Goal: Navigation & Orientation: Find specific page/section

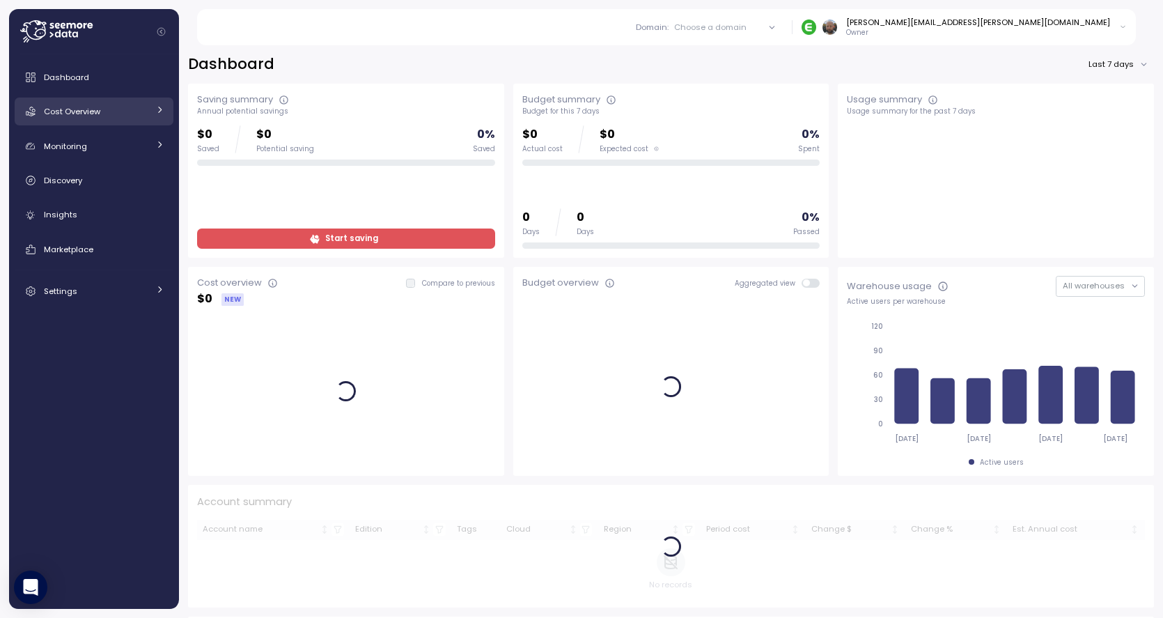
click at [77, 114] on span "Cost Overview" at bounding box center [72, 111] width 56 height 11
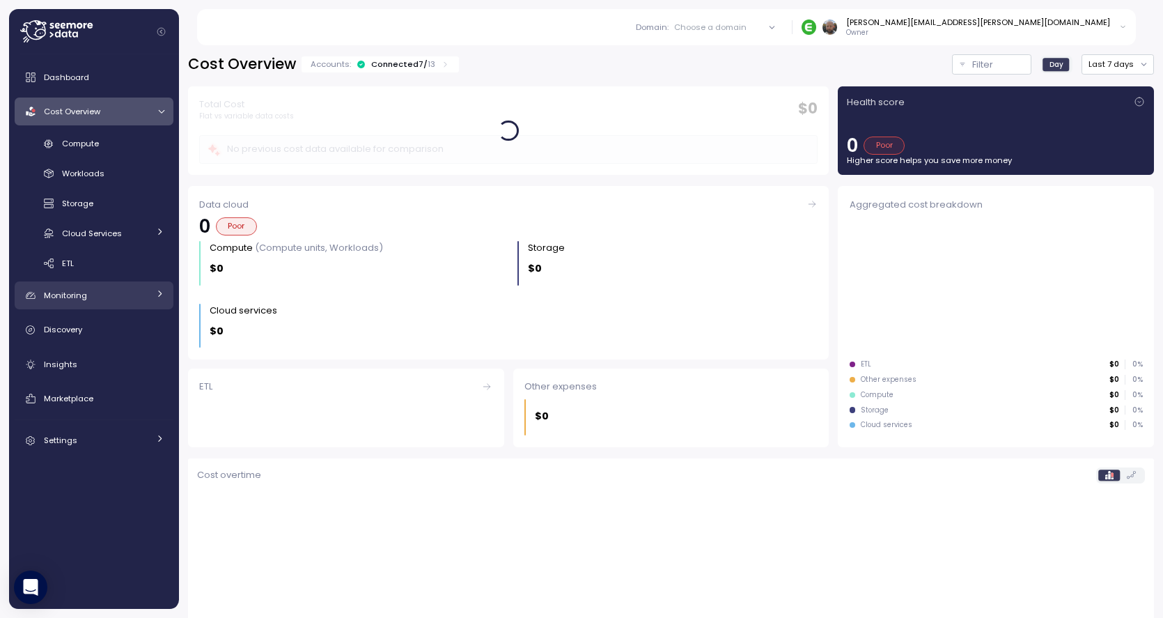
click at [80, 296] on span "Monitoring" at bounding box center [65, 295] width 43 height 11
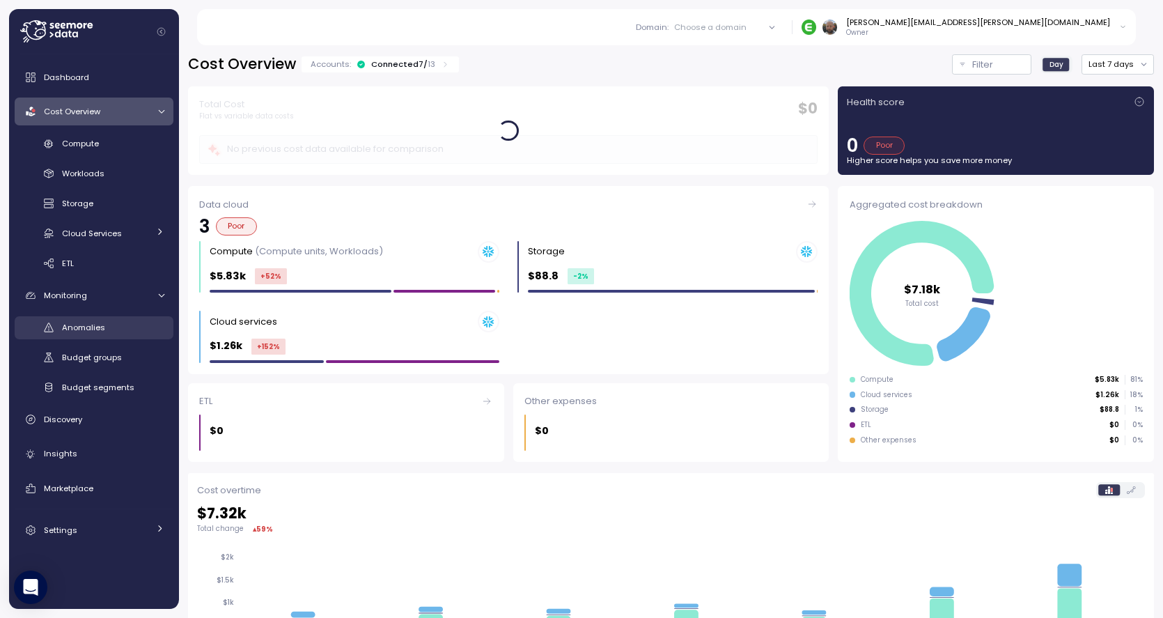
click at [91, 331] on span "Anomalies" at bounding box center [83, 327] width 43 height 11
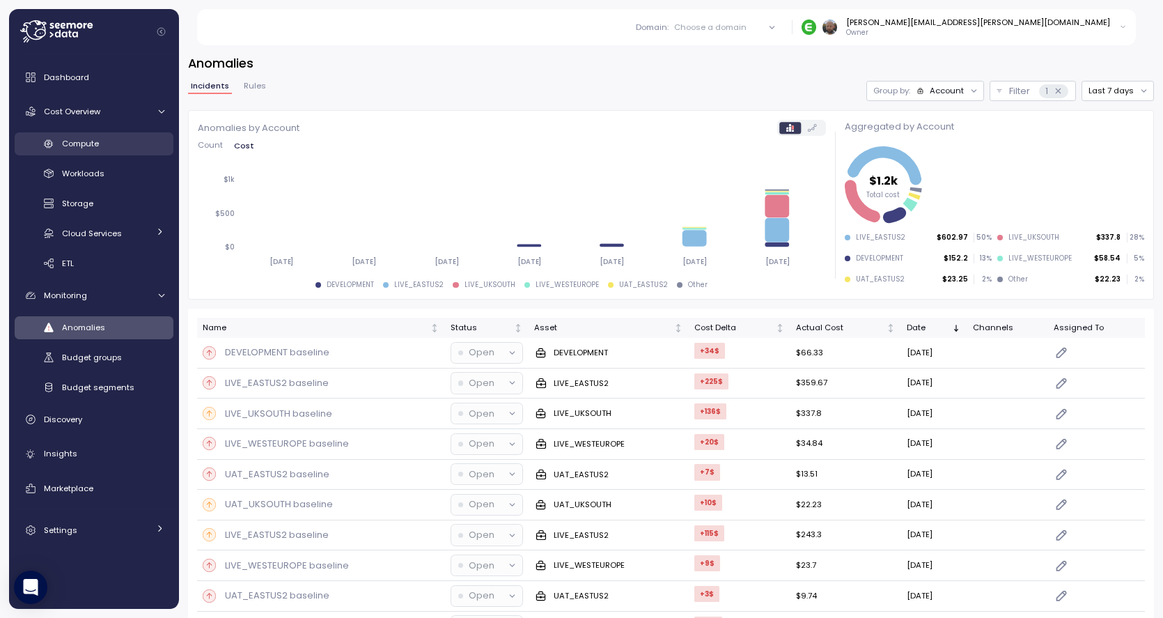
click at [88, 134] on link "Compute" at bounding box center [94, 143] width 159 height 23
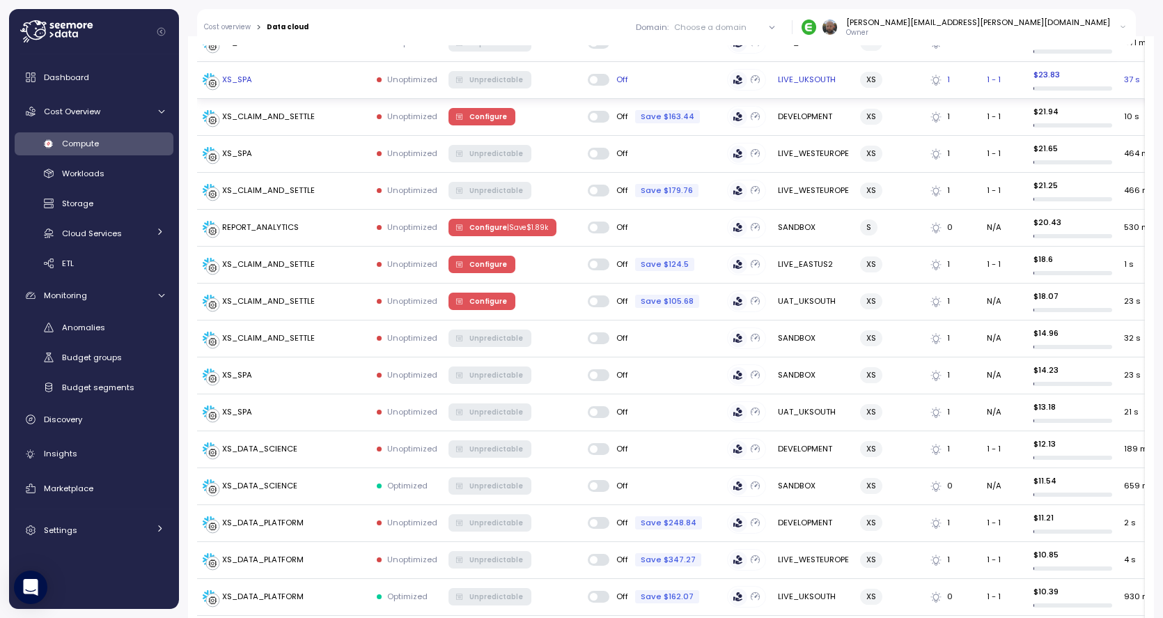
scroll to position [900, 0]
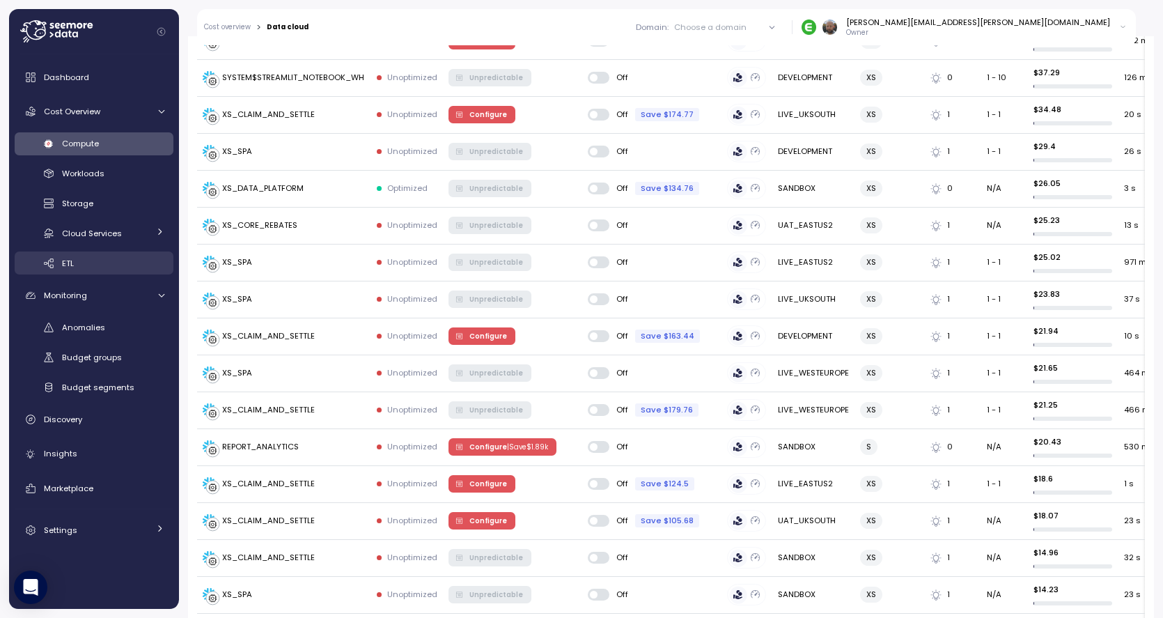
click at [84, 265] on div "ETL" at bounding box center [113, 263] width 102 height 14
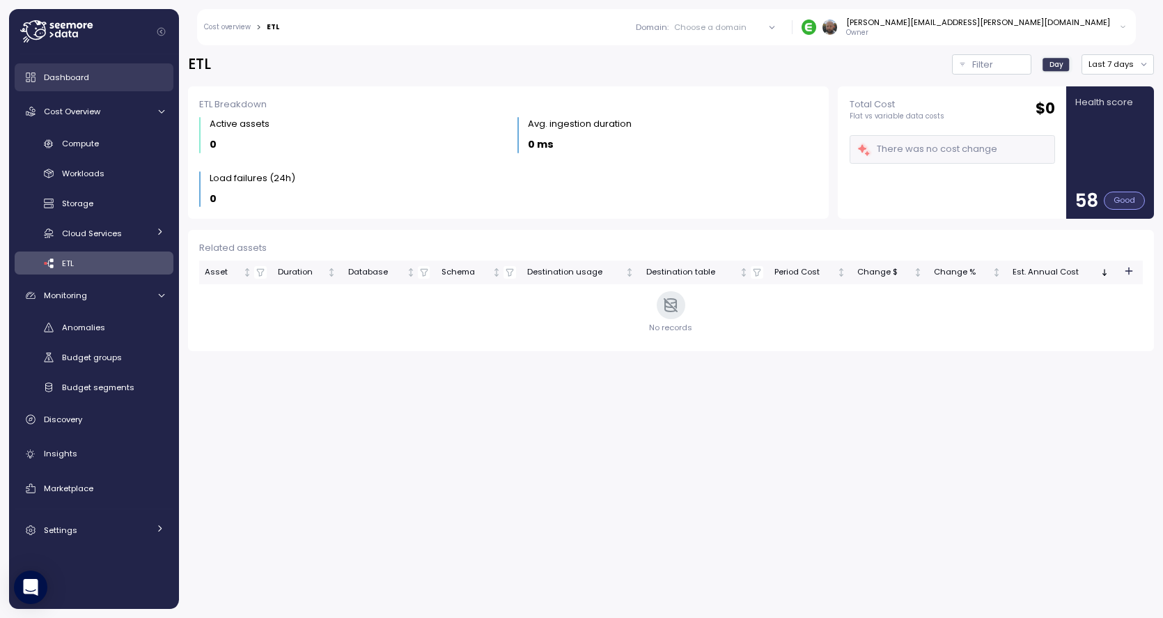
click at [71, 75] on span "Dashboard" at bounding box center [66, 77] width 45 height 11
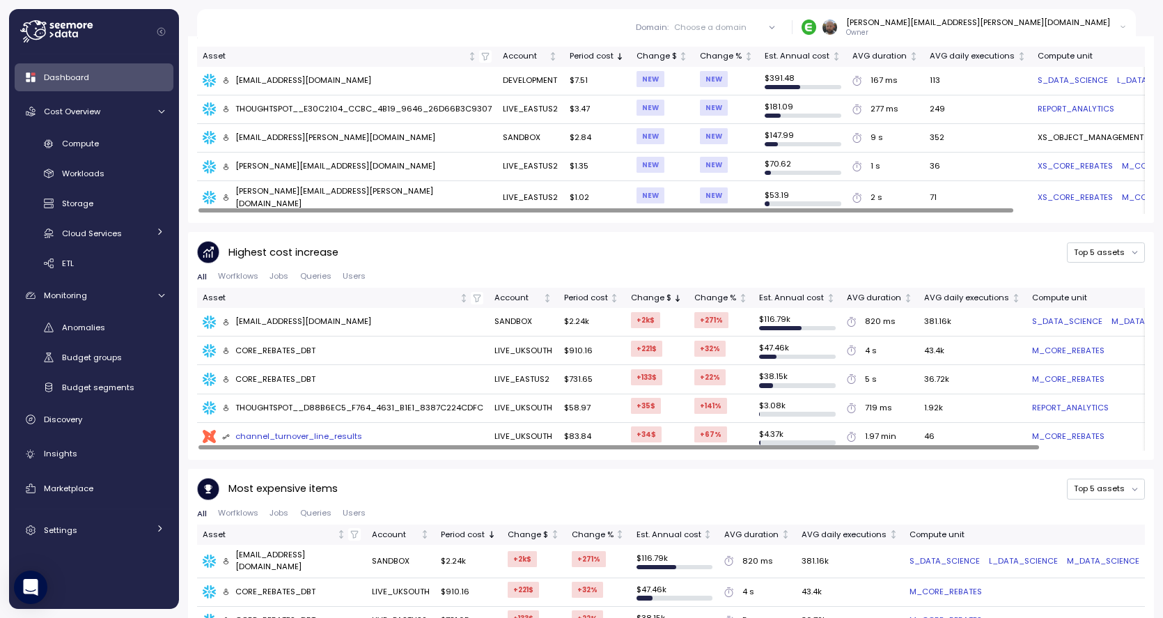
scroll to position [822, 0]
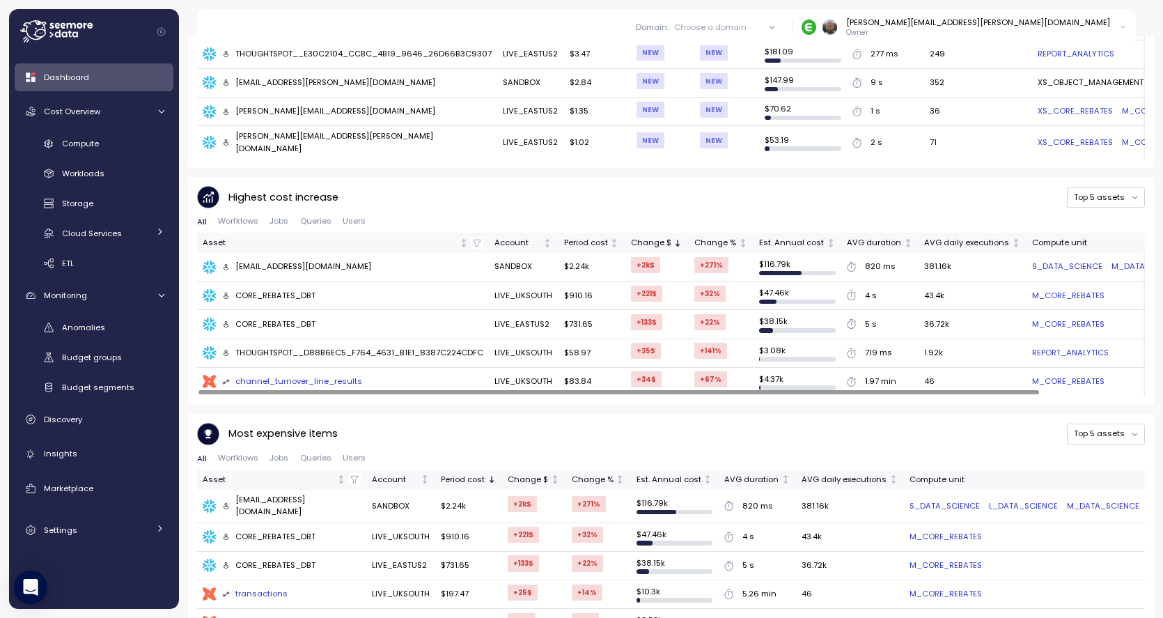
click at [262, 290] on div "CORE_REBATES_DBT" at bounding box center [269, 296] width 94 height 13
click at [223, 292] on icon at bounding box center [226, 296] width 8 height 8
click at [356, 217] on span "Users" at bounding box center [354, 221] width 23 height 8
drag, startPoint x: 276, startPoint y: 288, endPoint x: 318, endPoint y: 294, distance: 42.9
click at [276, 289] on div "CORE_REBATES_DBT" at bounding box center [336, 296] width 267 height 14
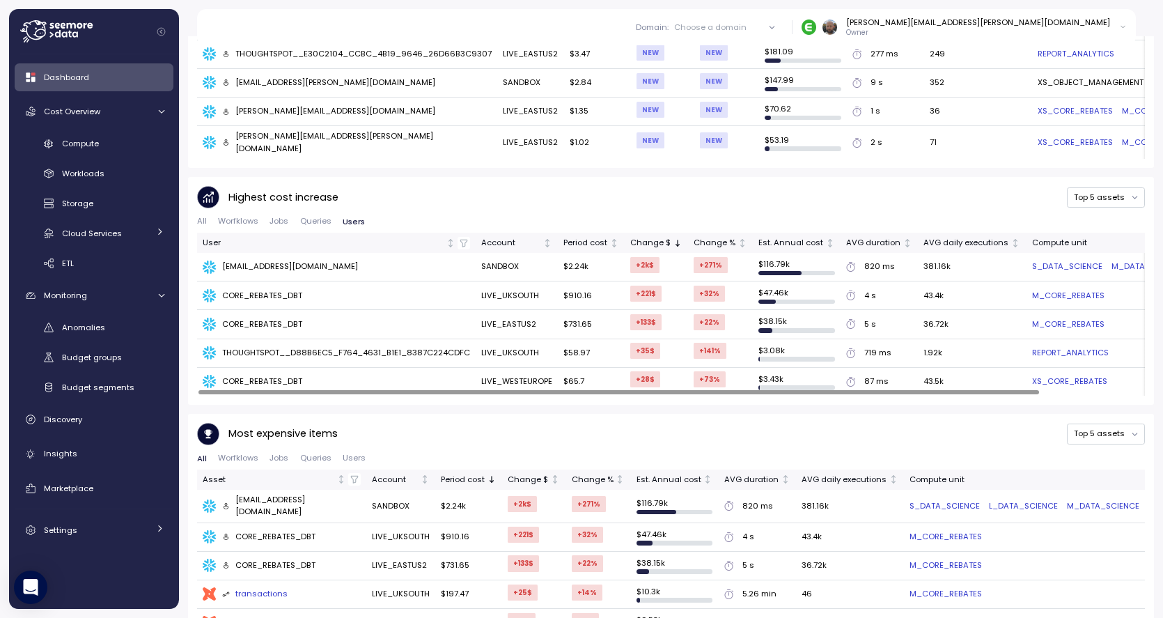
scroll to position [834, 0]
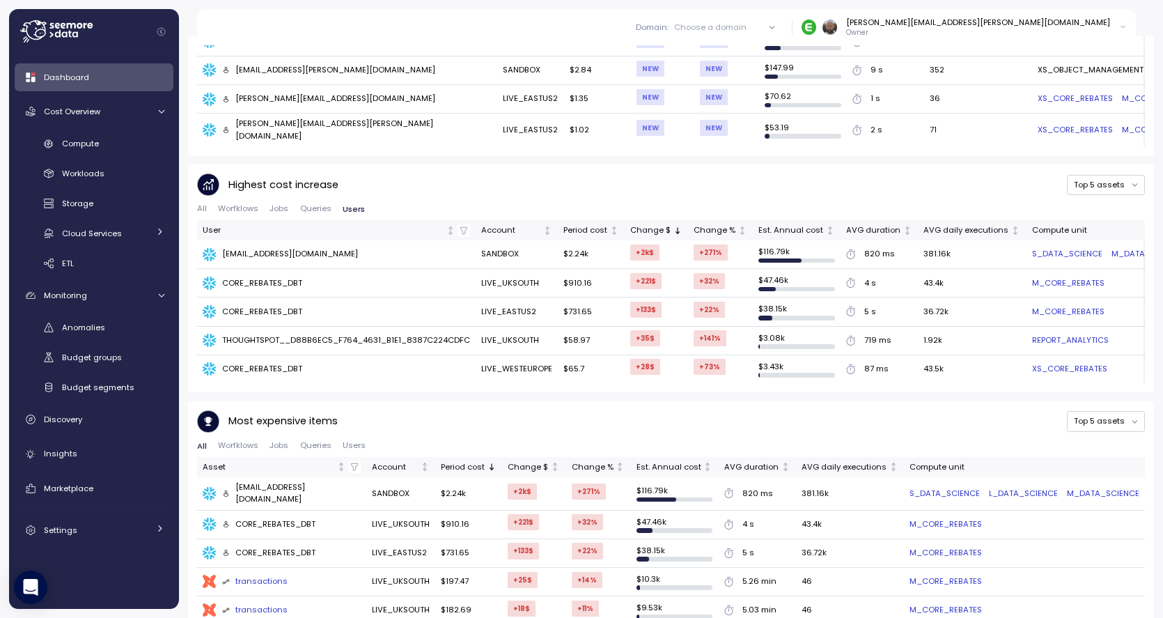
click at [253, 575] on div "transactions" at bounding box center [255, 581] width 66 height 13
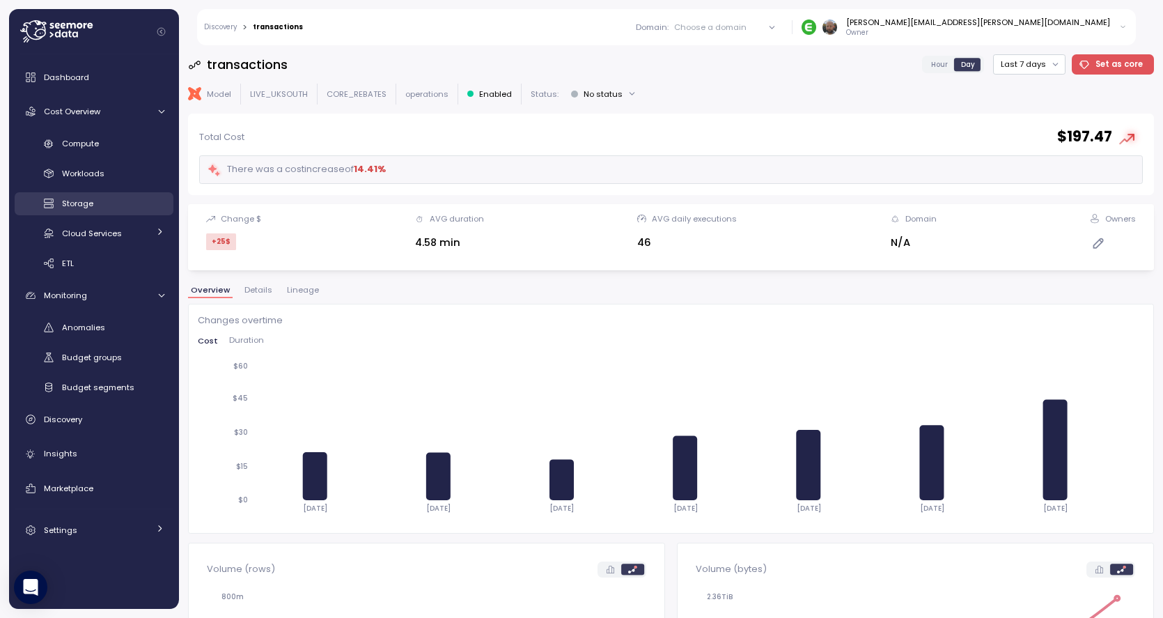
click at [93, 207] on div "Storage" at bounding box center [113, 203] width 102 height 14
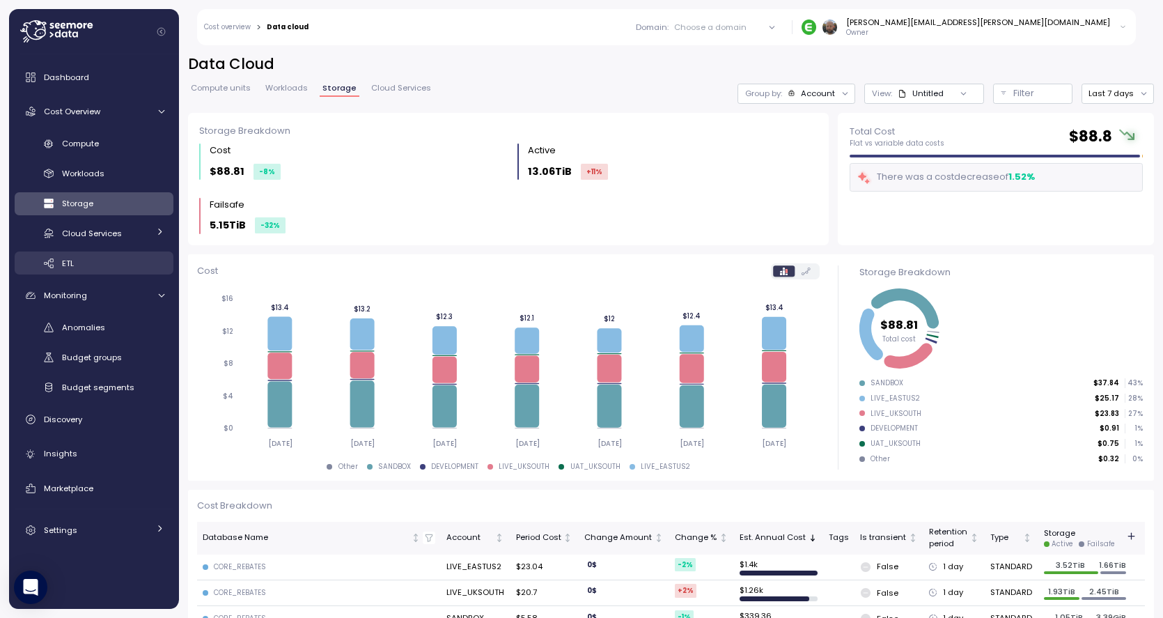
click at [96, 256] on div "ETL" at bounding box center [113, 263] width 102 height 14
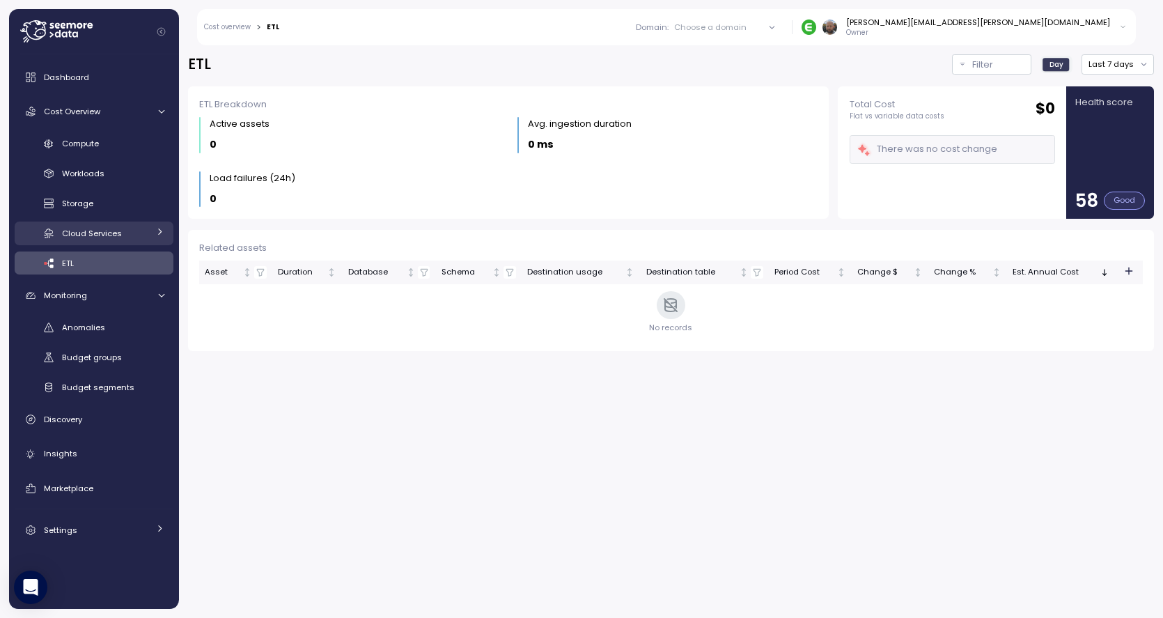
click at [116, 235] on span "Cloud Services" at bounding box center [92, 233] width 60 height 11
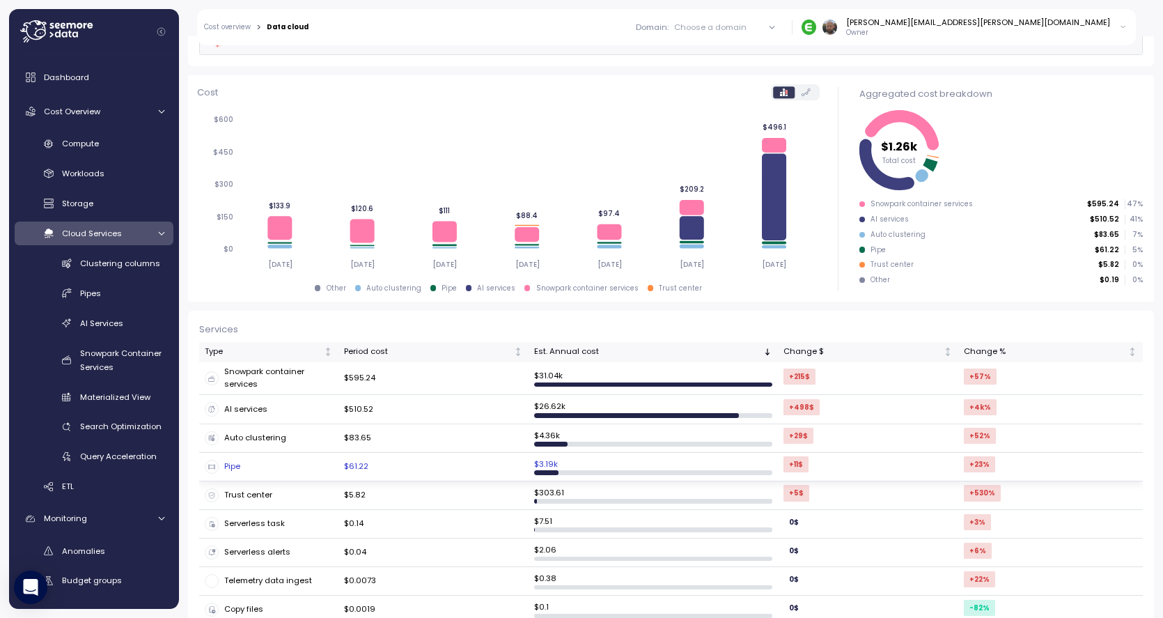
scroll to position [156, 0]
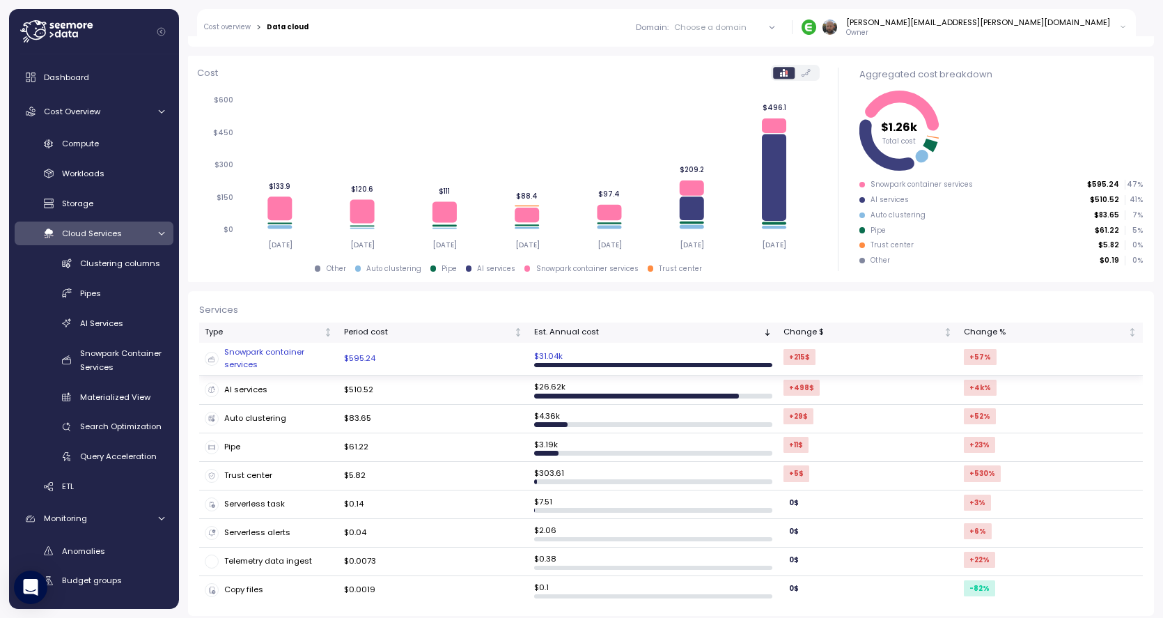
click at [242, 358] on div "Snowpark container services" at bounding box center [269, 358] width 128 height 24
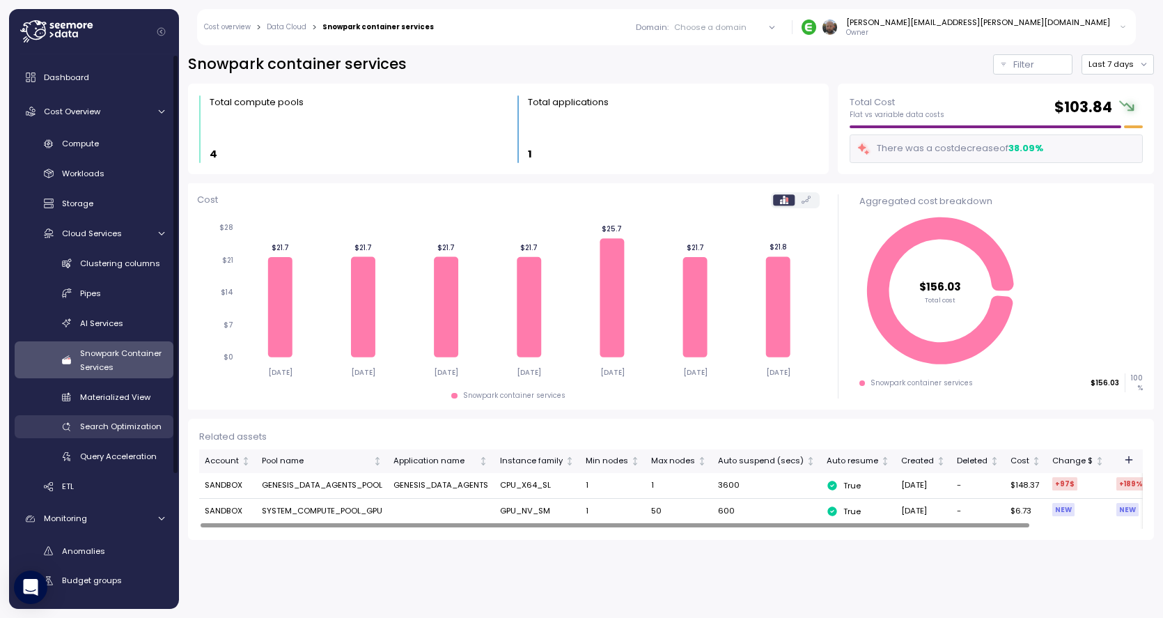
click at [137, 427] on span "Search Optimization" at bounding box center [120, 426] width 81 height 11
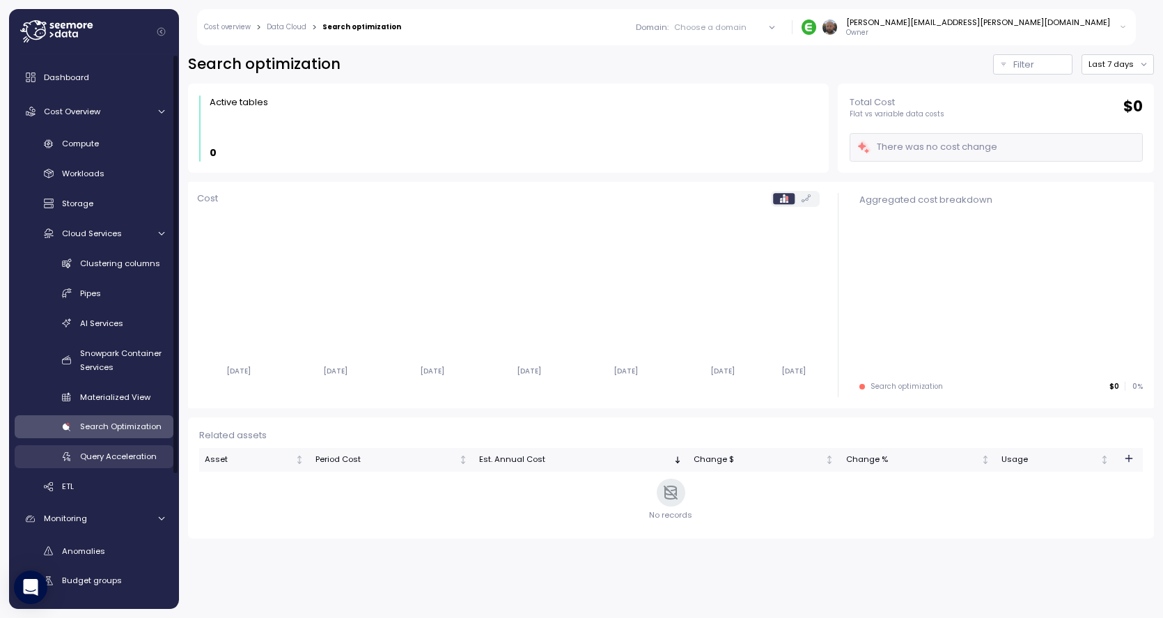
click at [102, 453] on span "Query Acceleration" at bounding box center [118, 456] width 77 height 11
